Goal: Task Accomplishment & Management: Complete application form

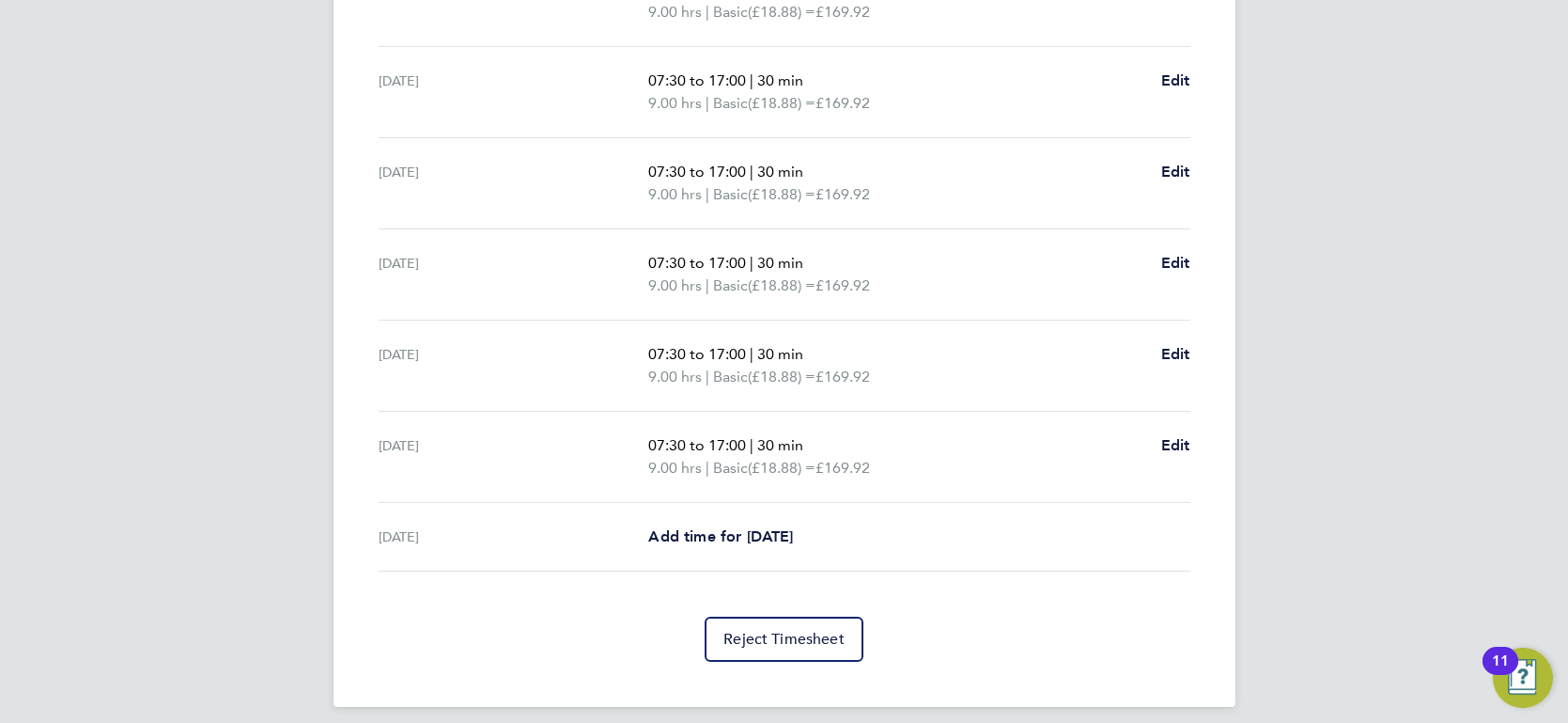
scroll to position [668, 0]
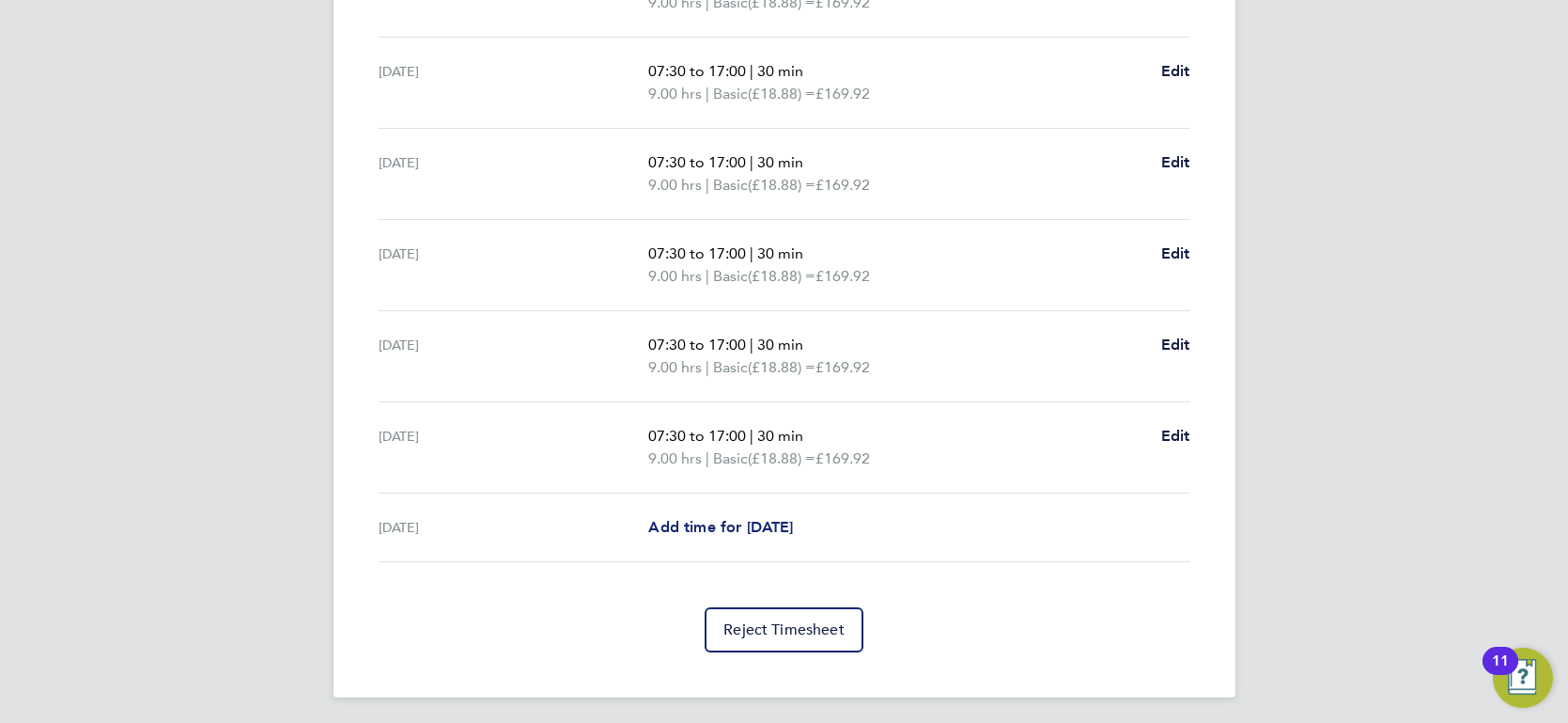
click at [729, 527] on span "Add time for [DATE]" at bounding box center [721, 527] width 145 height 18
select select "30"
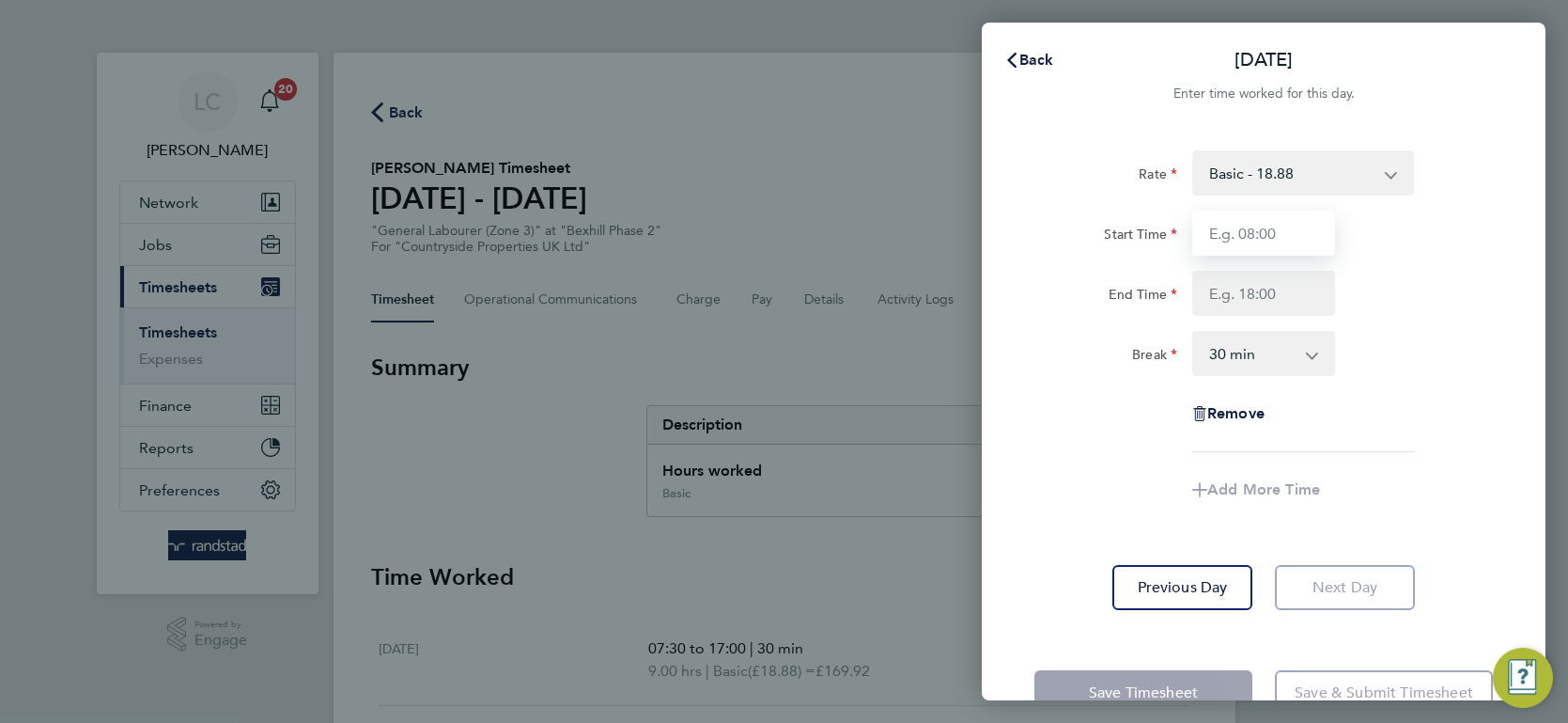
click at [1271, 228] on input "Start Time" at bounding box center [1263, 233] width 143 height 45
type input "07:30"
click at [1298, 283] on input "End Time" at bounding box center [1263, 293] width 143 height 45
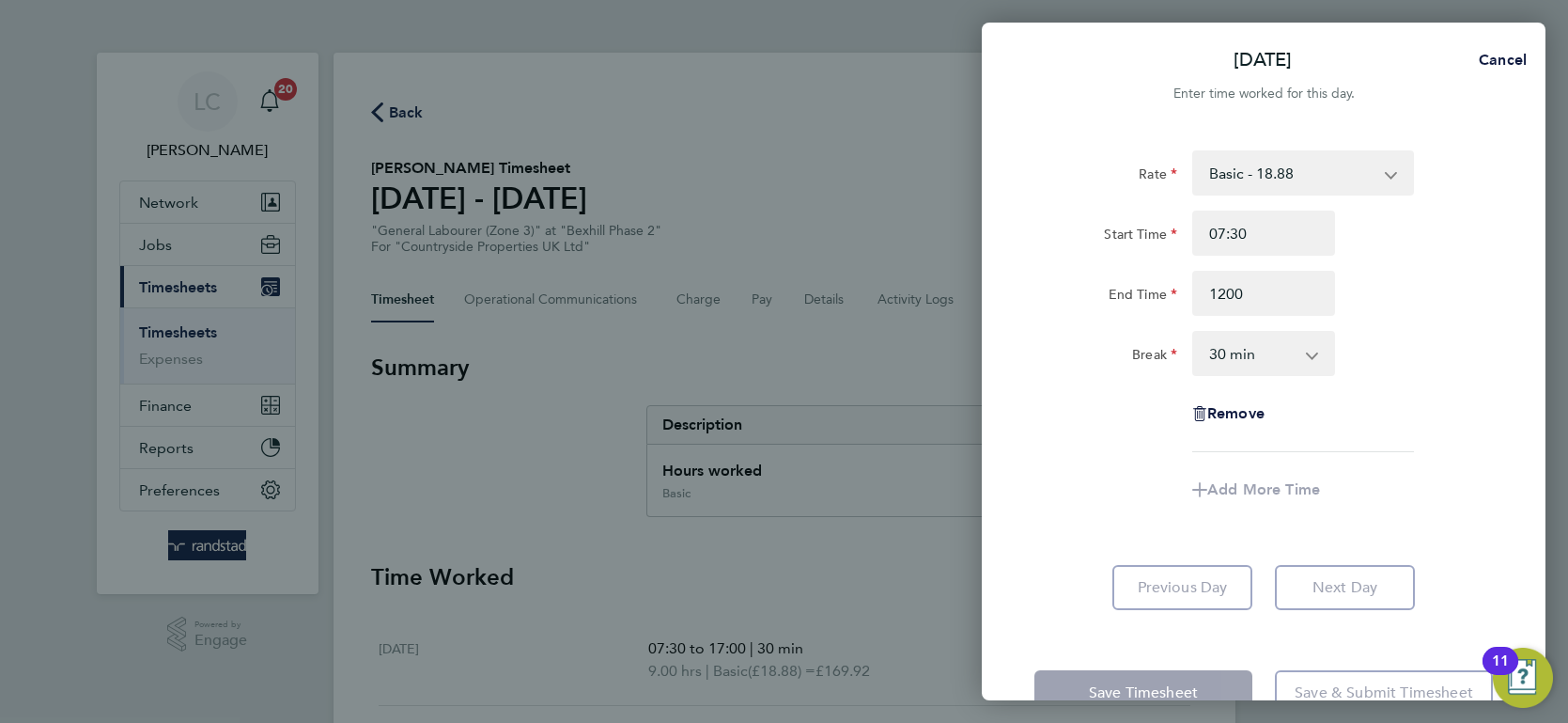
type input "12:00"
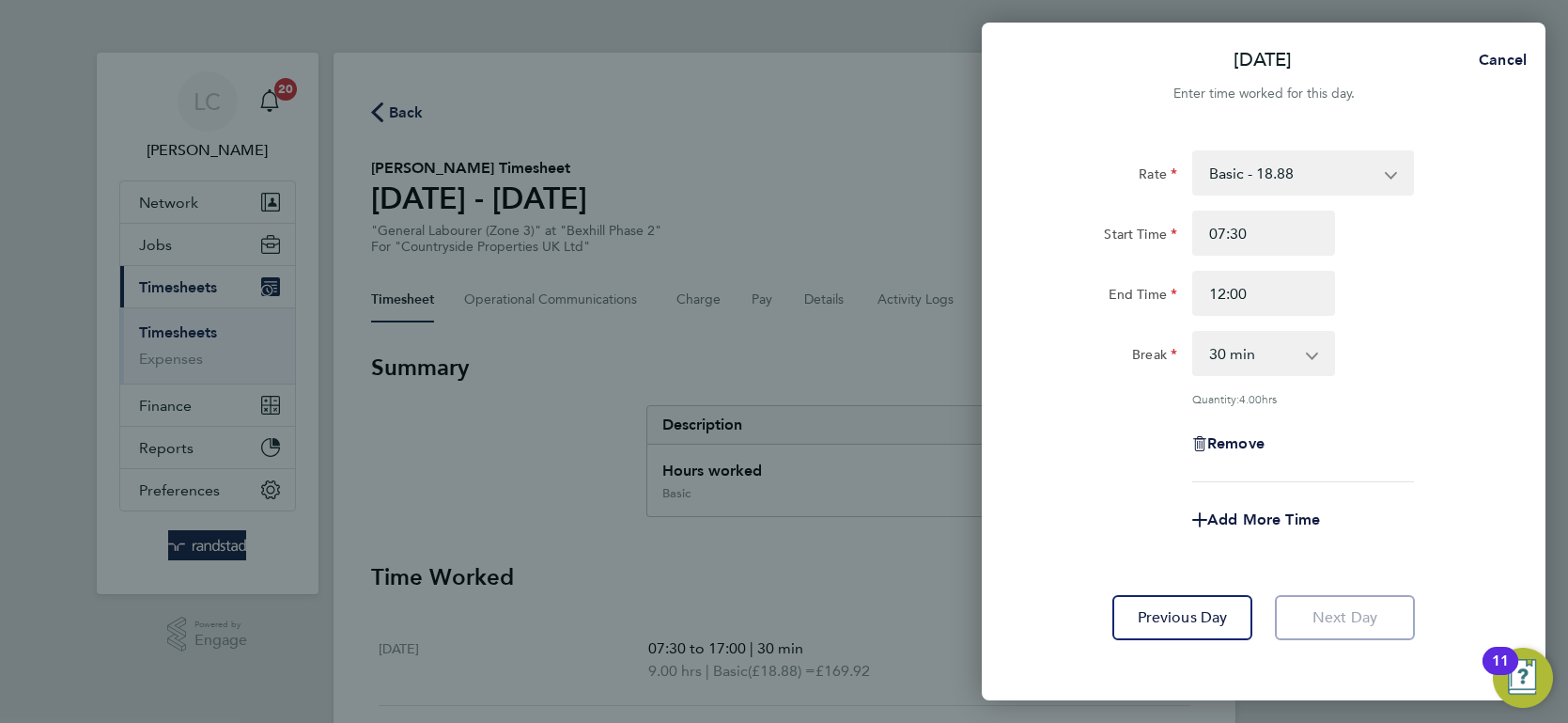
click at [1105, 354] on div "Break" at bounding box center [1106, 350] width 143 height 38
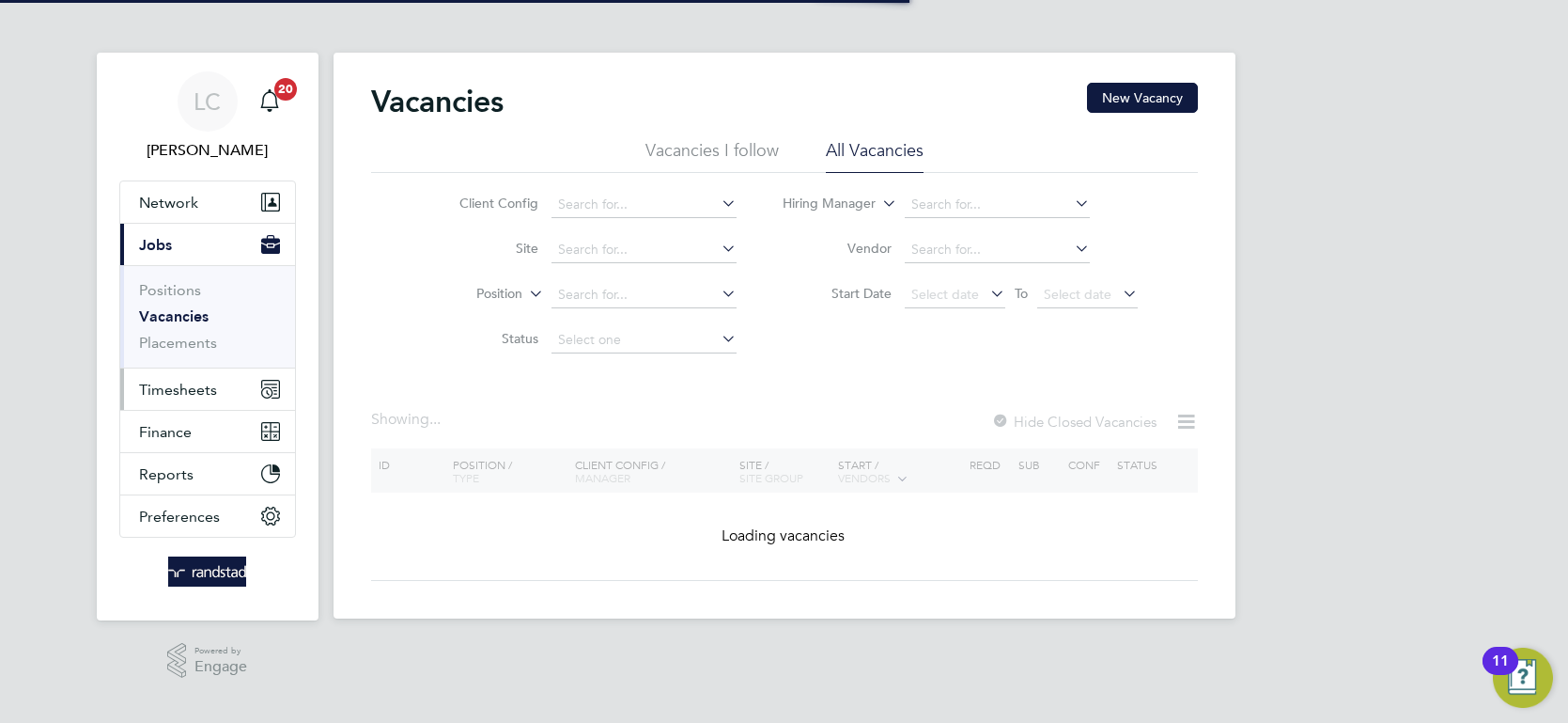
click at [172, 369] on button "Timesheets" at bounding box center [208, 389] width 175 height 41
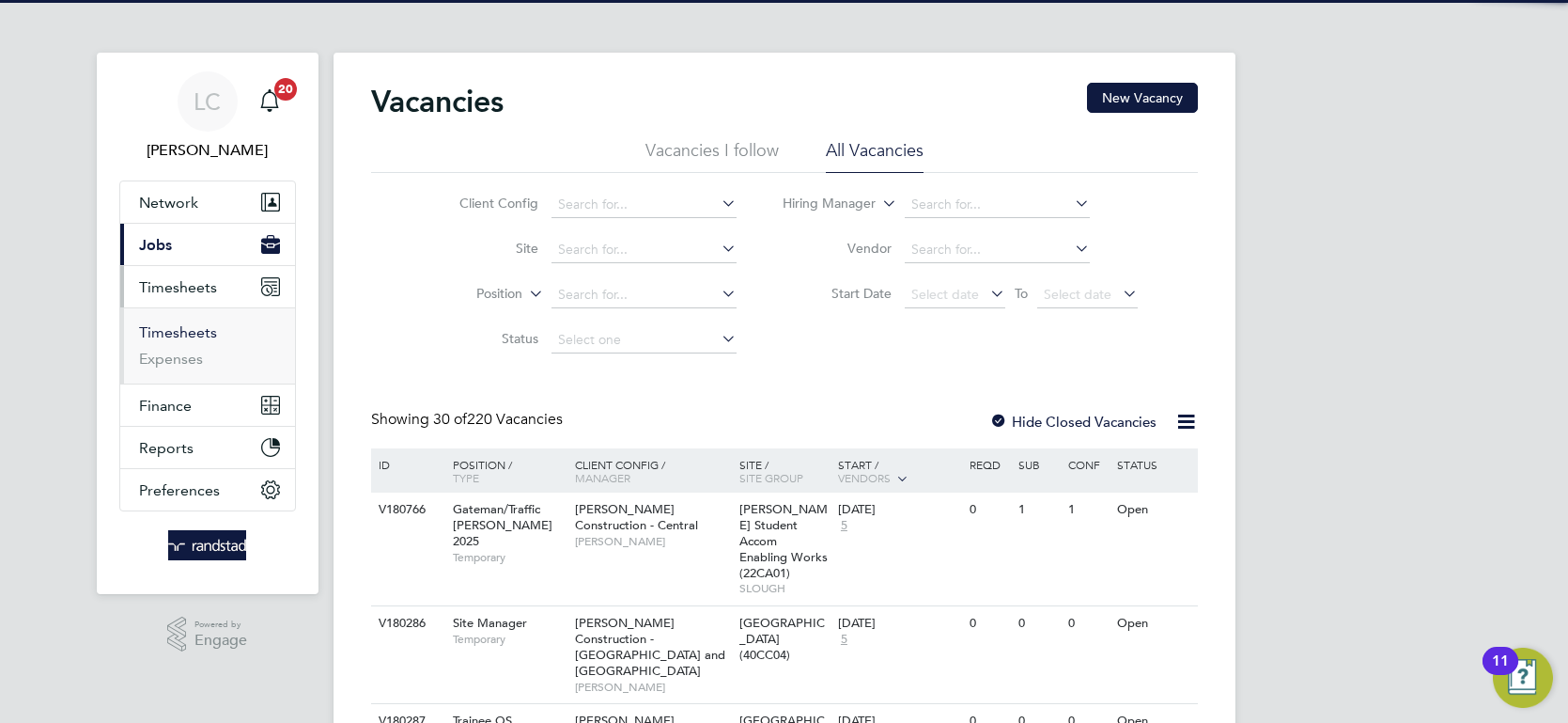
click at [212, 335] on link "Timesheets" at bounding box center [178, 332] width 78 height 18
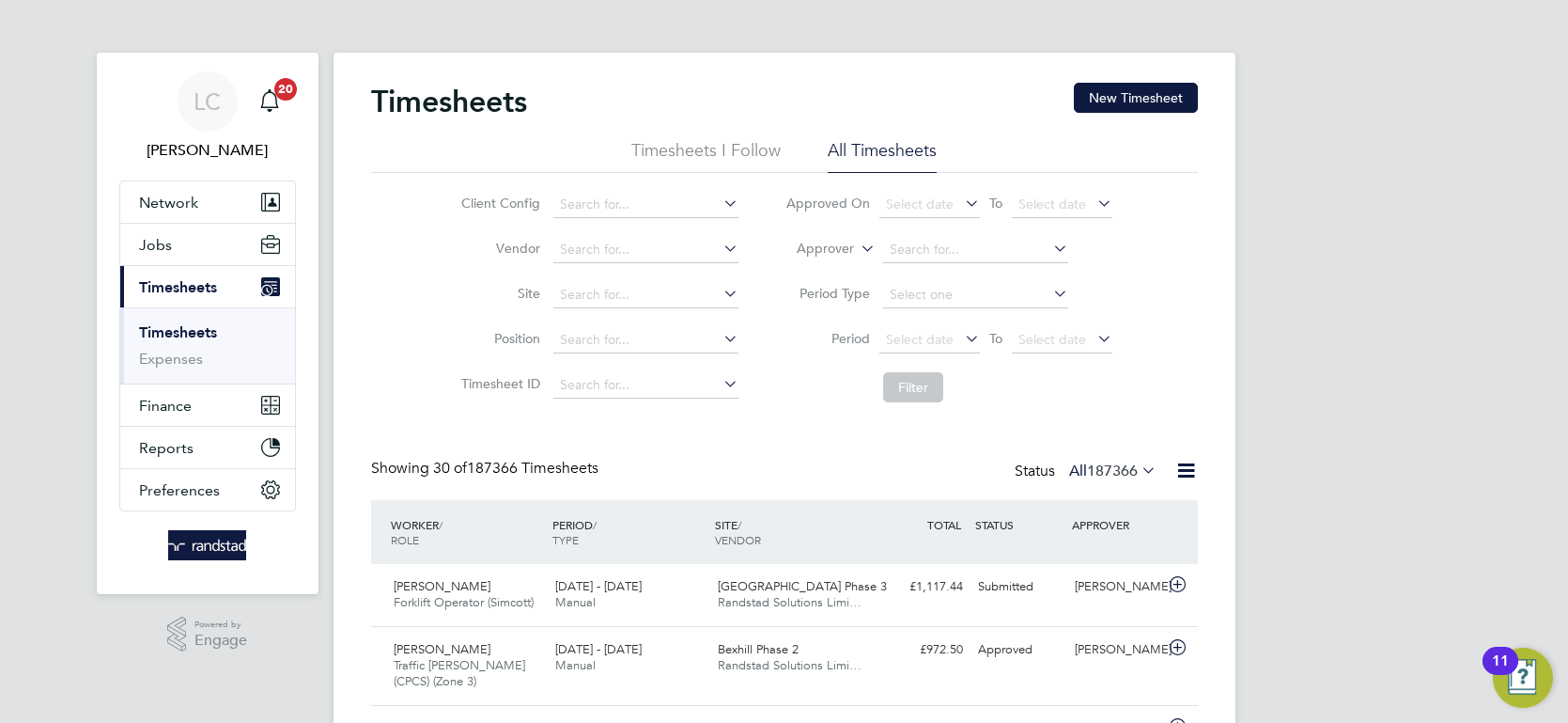
click at [846, 251] on label "Approver" at bounding box center [812, 249] width 85 height 19
click at [829, 273] on li "Worker" at bounding box center [809, 271] width 92 height 24
click at [917, 247] on input at bounding box center [976, 250] width 185 height 26
type input "Samba Cham"
click at [1050, 250] on icon at bounding box center [1050, 248] width 0 height 26
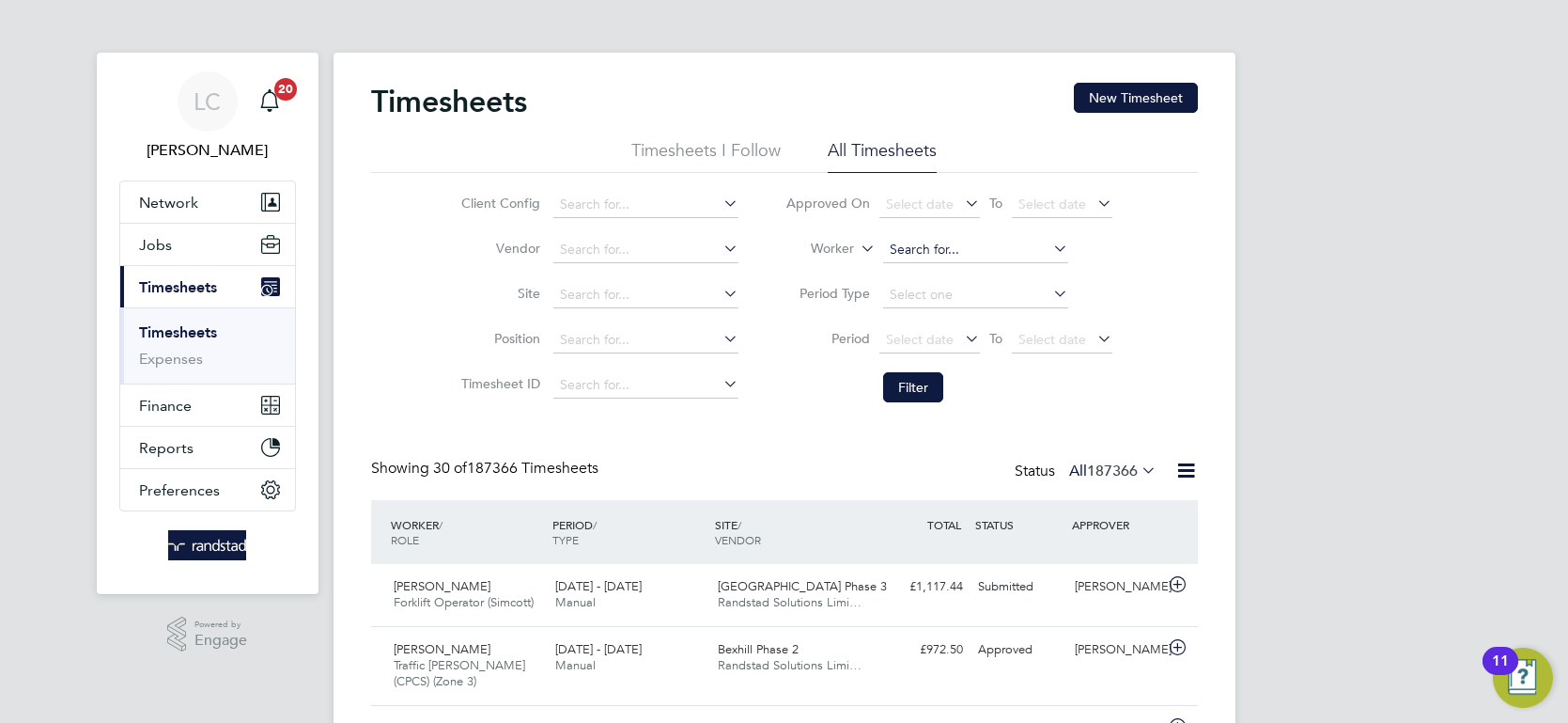
click at [943, 255] on input at bounding box center [976, 250] width 185 height 26
click at [999, 281] on b "Somner" at bounding box center [1023, 275] width 47 height 16
type input "Matthew Somner"
click at [912, 399] on button "Filter" at bounding box center [914, 387] width 60 height 30
